Goal: Ask a question

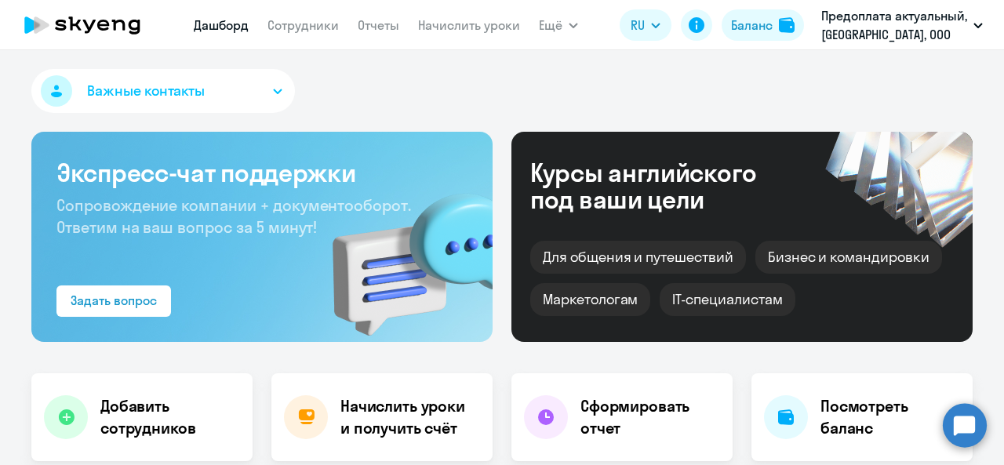
select select "30"
click at [967, 428] on circle at bounding box center [965, 425] width 44 height 44
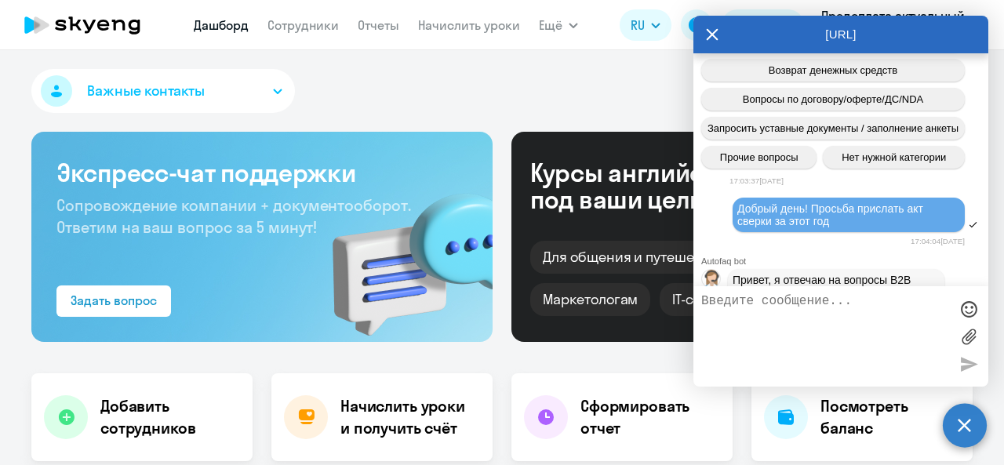
scroll to position [580, 0]
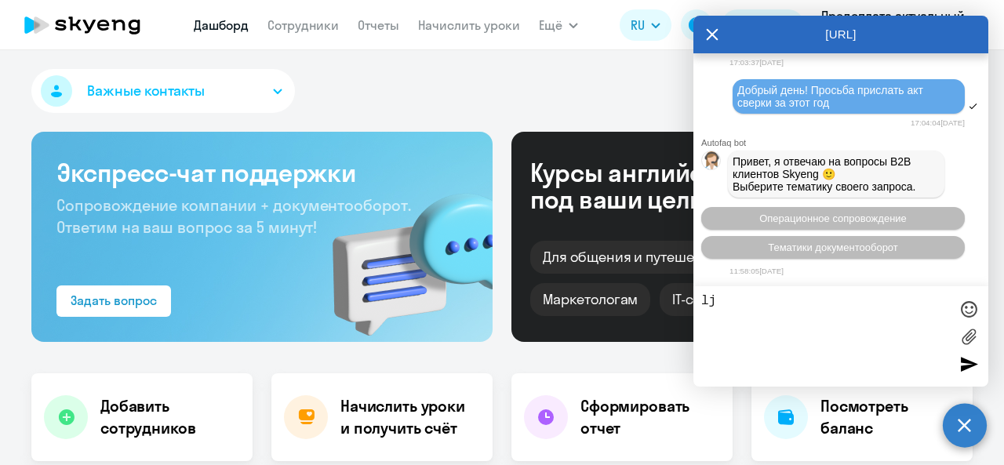
type textarea "l"
type textarea "добрый день"
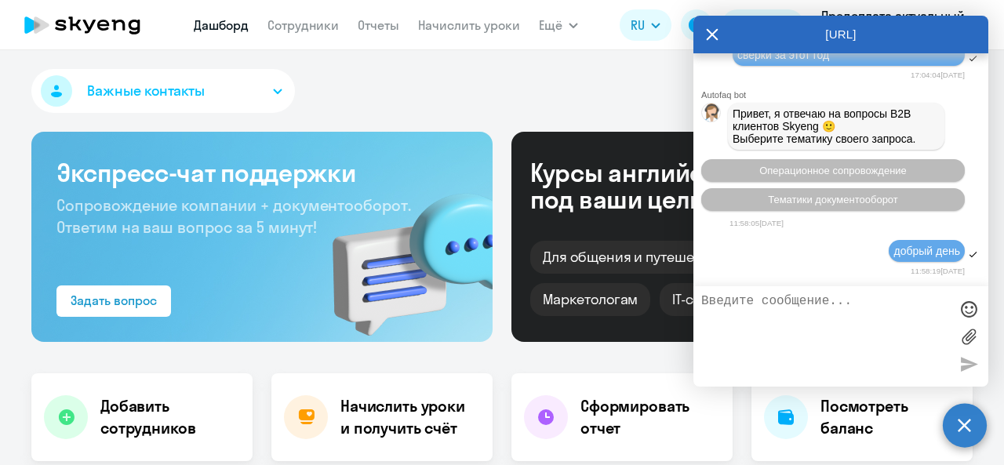
scroll to position [751, 0]
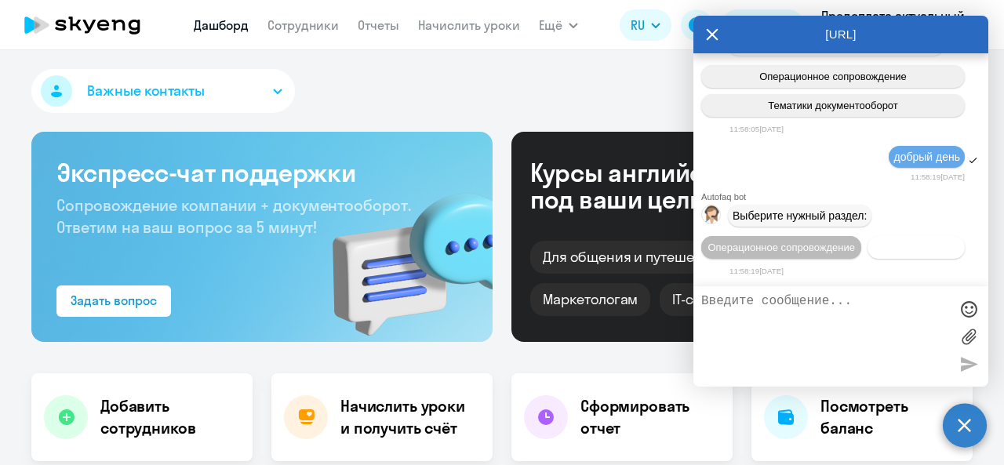
click at [875, 250] on span "Документооборот" at bounding box center [917, 248] width 84 height 12
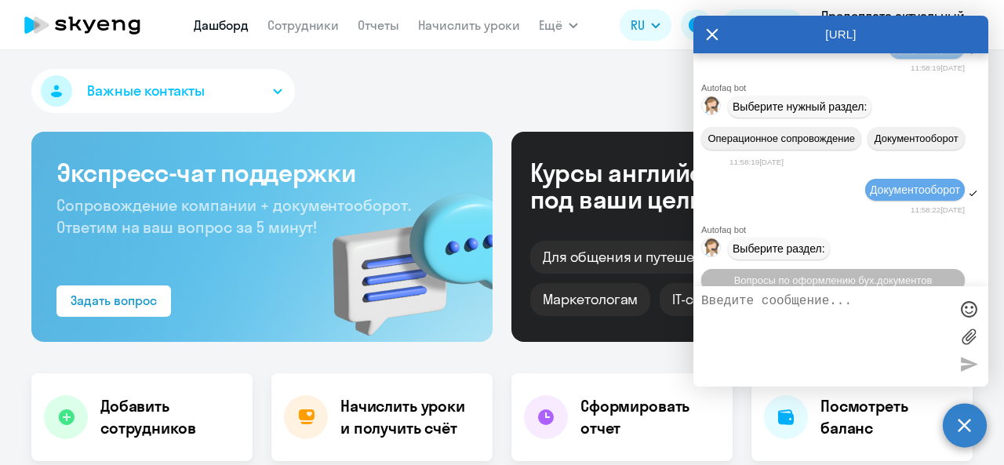
scroll to position [1008, 0]
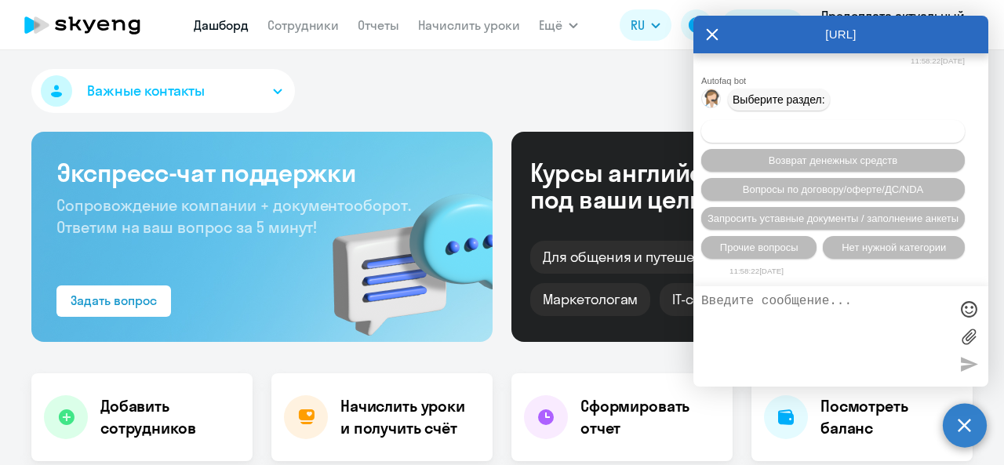
click at [847, 132] on span "Вопросы по оформлению бух.документов" at bounding box center [833, 132] width 198 height 12
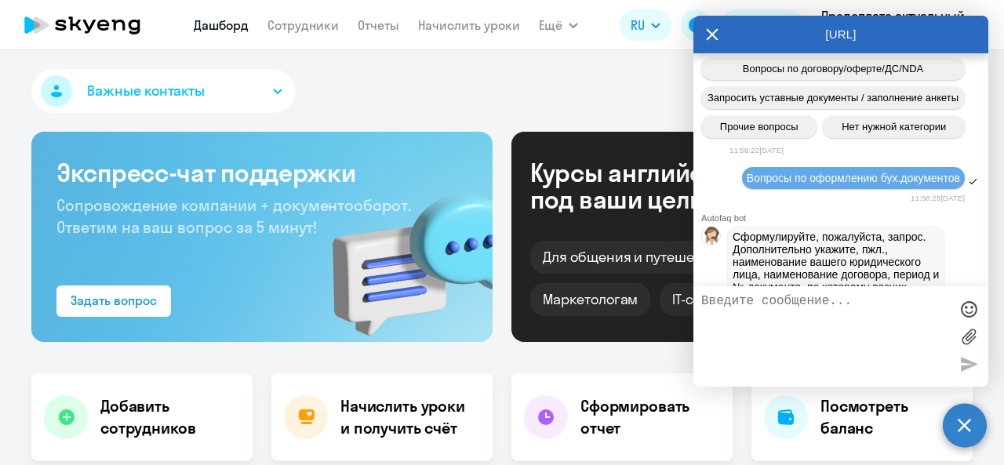
scroll to position [1203, 0]
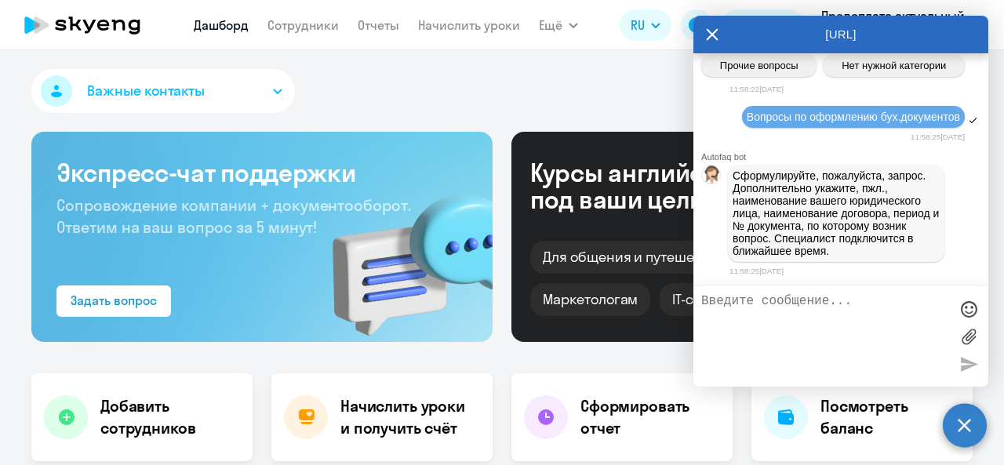
click at [791, 319] on textarea at bounding box center [825, 336] width 248 height 85
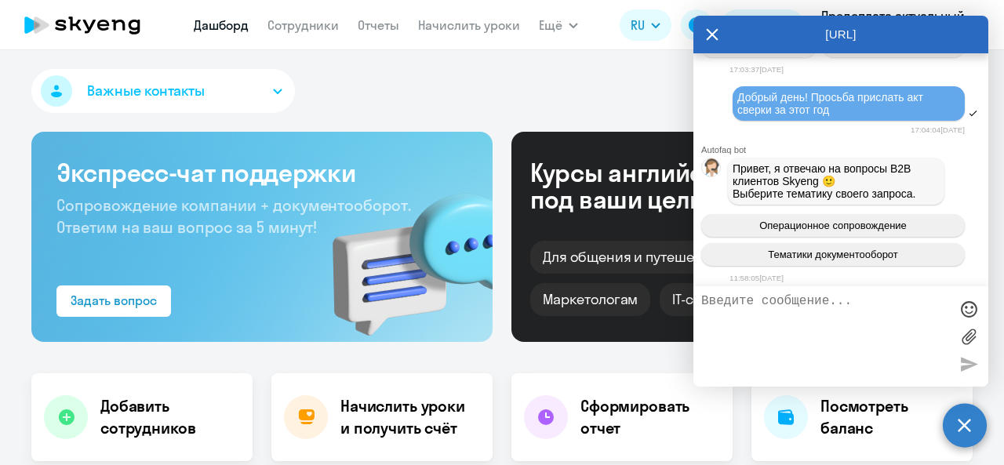
scroll to position [533, 0]
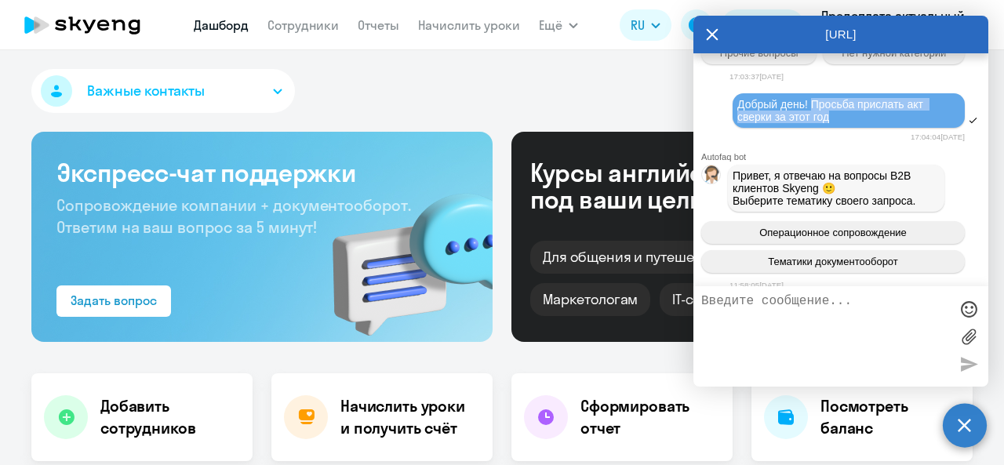
drag, startPoint x: 828, startPoint y: 145, endPoint x: 811, endPoint y: 137, distance: 19.0
click at [811, 123] on span "Добрый день! Просьба прислать акт сверки за этот год" at bounding box center [831, 110] width 189 height 25
copy span "Просьба прислать акт сверки за этот год"
click at [795, 307] on textarea at bounding box center [825, 336] width 248 height 85
paste textarea "Просьба прислать акт сверки за этот год"
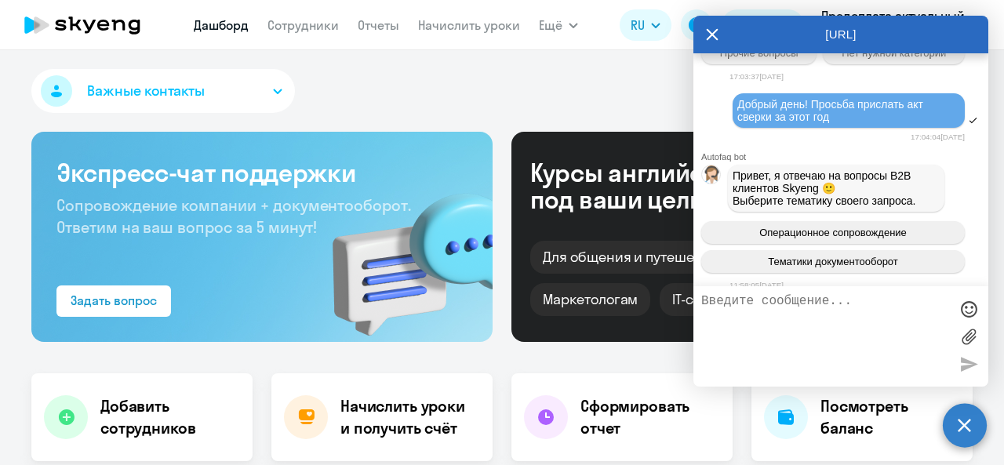
type textarea "Просьба прислать акт сверки за этот год"
